Goal: Task Accomplishment & Management: Complete application form

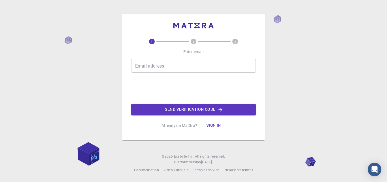
click at [193, 39] on icon "2" at bounding box center [194, 42] width 6 height 6
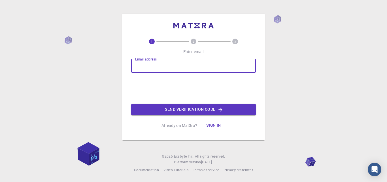
click at [152, 60] on div "Email address Email address" at bounding box center [193, 66] width 125 height 14
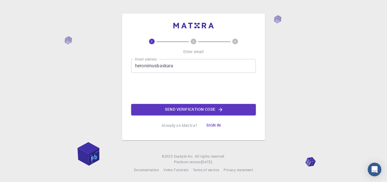
click at [265, 71] on div "1 2 3 Enter email Email address heronimusbaskara Email address Send verificatio…" at bounding box center [193, 77] width 143 height 126
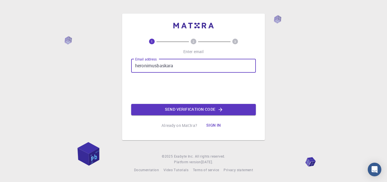
click at [224, 66] on input "heronimusbaskara" at bounding box center [193, 66] width 125 height 14
type input "[EMAIL_ADDRESS][DOMAIN_NAME]"
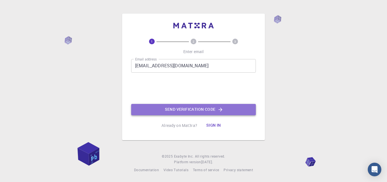
click at [170, 106] on button "Send verification code" at bounding box center [193, 109] width 125 height 11
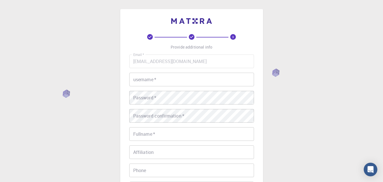
click at [182, 79] on input "username   *" at bounding box center [191, 80] width 125 height 14
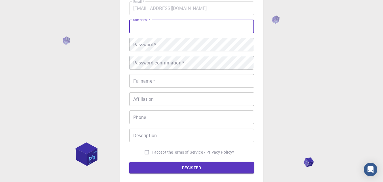
scroll to position [62, 0]
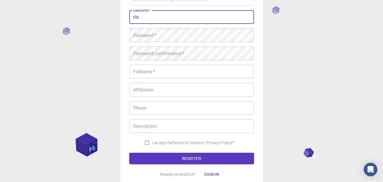
type input "H"
type input "[PERSON_NAME]"
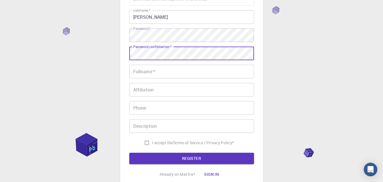
click at [219, 69] on input "Fullname   *" at bounding box center [191, 72] width 125 height 14
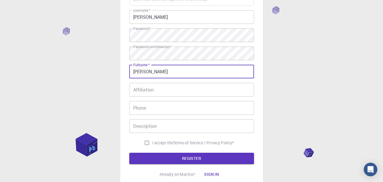
type input "[PERSON_NAME]"
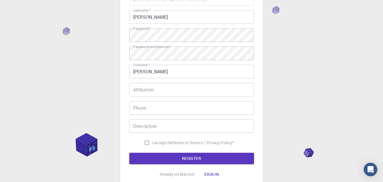
click at [152, 141] on span "I accept the" at bounding box center [162, 143] width 21 height 6
click at [150, 141] on input "I accept the Terms of Service / Privacy Policy *" at bounding box center [146, 142] width 11 height 11
checkbox input "true"
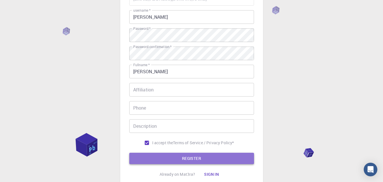
click at [166, 155] on button "REGISTER" at bounding box center [191, 157] width 125 height 11
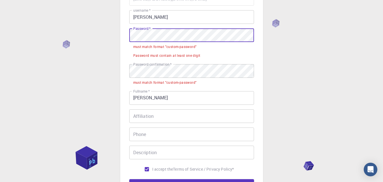
click at [74, 33] on div "3 Provide additional info Email   * [EMAIL_ADDRESS][DOMAIN_NAME] Email   * user…" at bounding box center [191, 95] width 383 height 314
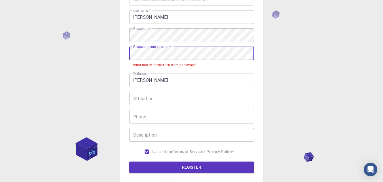
click at [88, 52] on div "3 Provide additional info Email   * [EMAIL_ADDRESS][DOMAIN_NAME] Email   * user…" at bounding box center [191, 86] width 383 height 297
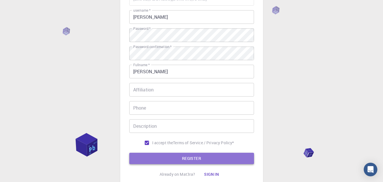
click at [166, 159] on button "REGISTER" at bounding box center [191, 157] width 125 height 11
click at [184, 159] on button "REGISTER" at bounding box center [191, 157] width 125 height 11
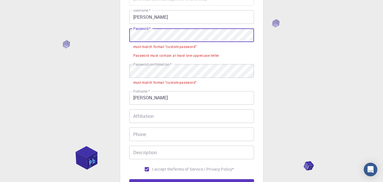
click at [110, 42] on div "3 Provide additional info Email   * [EMAIL_ADDRESS][DOMAIN_NAME] Email   * user…" at bounding box center [191, 95] width 383 height 314
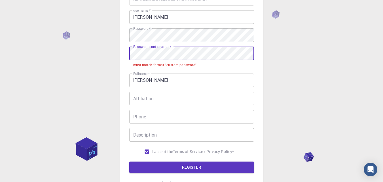
click at [90, 54] on div "3 Provide additional info Email   * [EMAIL_ADDRESS][DOMAIN_NAME] Email   * user…" at bounding box center [191, 86] width 383 height 297
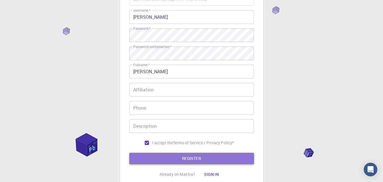
click at [185, 159] on button "REGISTER" at bounding box center [191, 157] width 125 height 11
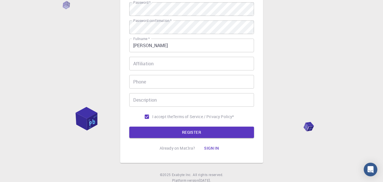
scroll to position [87, 0]
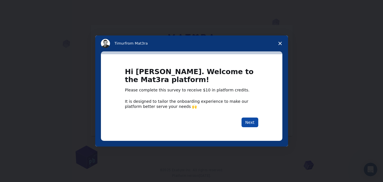
click at [244, 124] on button "Next" at bounding box center [249, 122] width 17 height 10
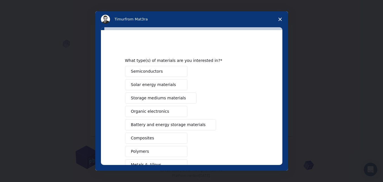
click at [236, 60] on div "What type(s) of materials are you interested in?" at bounding box center [187, 60] width 125 height 5
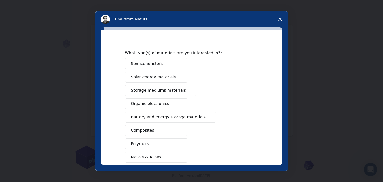
scroll to position [7, 0]
click at [280, 19] on polygon "Close survey" at bounding box center [279, 19] width 3 height 3
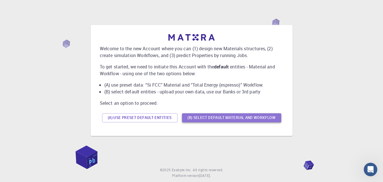
click at [198, 120] on button "(B) Select default material and workflow" at bounding box center [231, 117] width 99 height 9
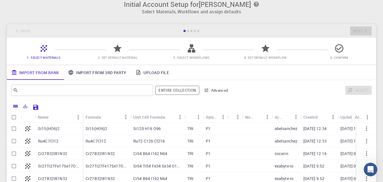
scroll to position [0, 0]
